Goal: Download file/media

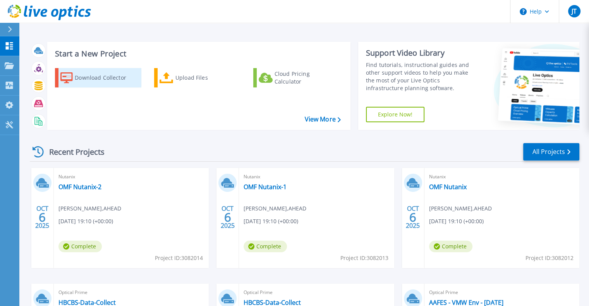
click at [91, 79] on div "Download Collector" at bounding box center [106, 77] width 62 height 15
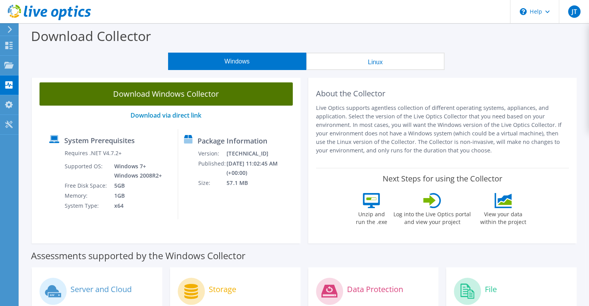
click at [178, 93] on link "Download Windows Collector" at bounding box center [165, 93] width 253 height 23
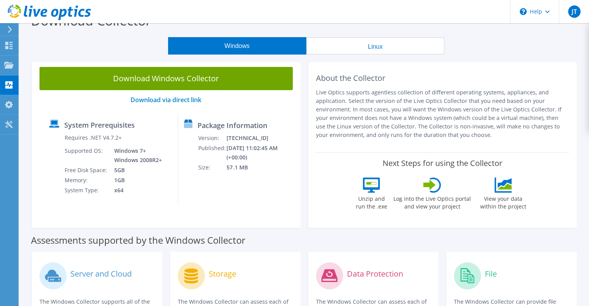
scroll to position [11, 0]
